Goal: Task Accomplishment & Management: Manage account settings

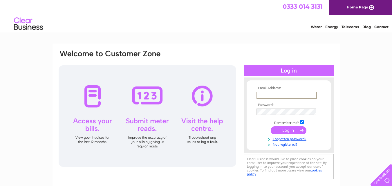
click at [273, 92] on input "text" at bounding box center [287, 95] width 60 height 7
type input "office@cowdenbeathfc.com"
click at [290, 131] on input "submit" at bounding box center [289, 130] width 36 height 8
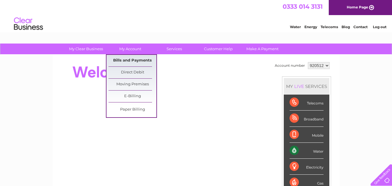
click at [128, 60] on link "Bills and Payments" at bounding box center [133, 61] width 48 height 12
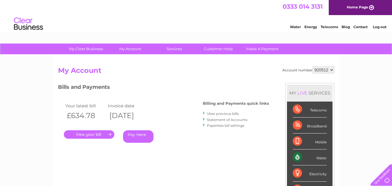
click at [103, 134] on link "." at bounding box center [89, 134] width 51 height 8
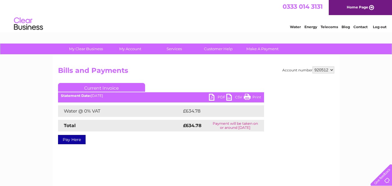
click at [215, 99] on link "PDF" at bounding box center [217, 98] width 17 height 8
click at [381, 27] on link "Log out" at bounding box center [380, 27] width 14 height 4
